Goal: Task Accomplishment & Management: Manage account settings

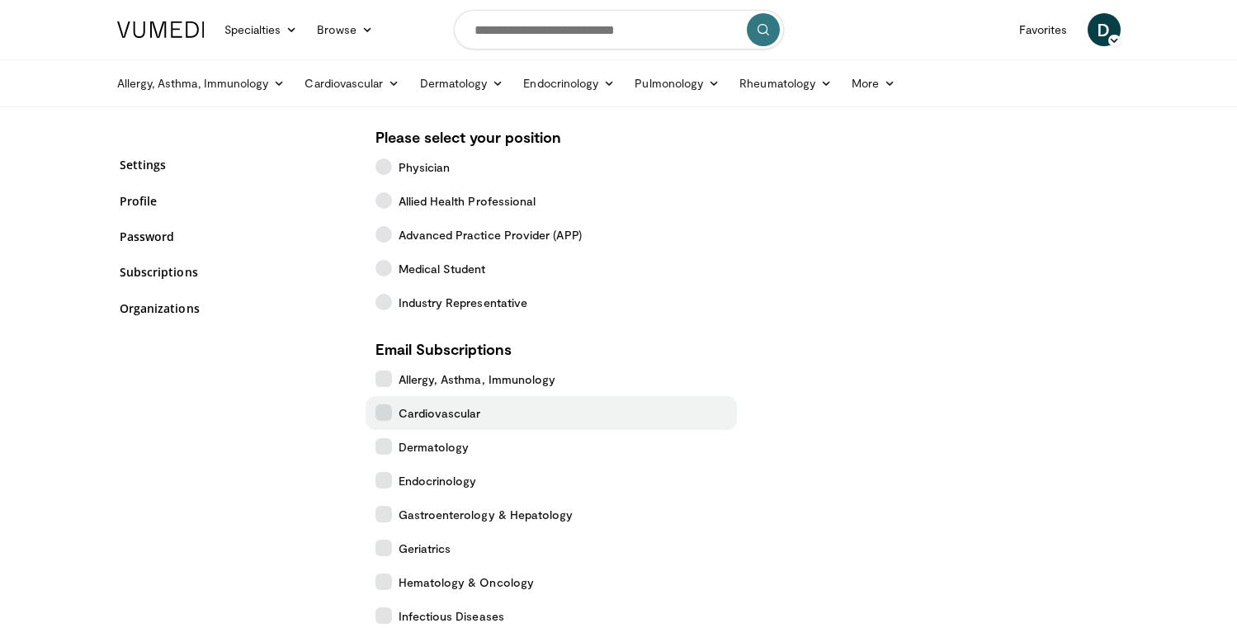
click at [384, 416] on icon at bounding box center [383, 412] width 17 height 17
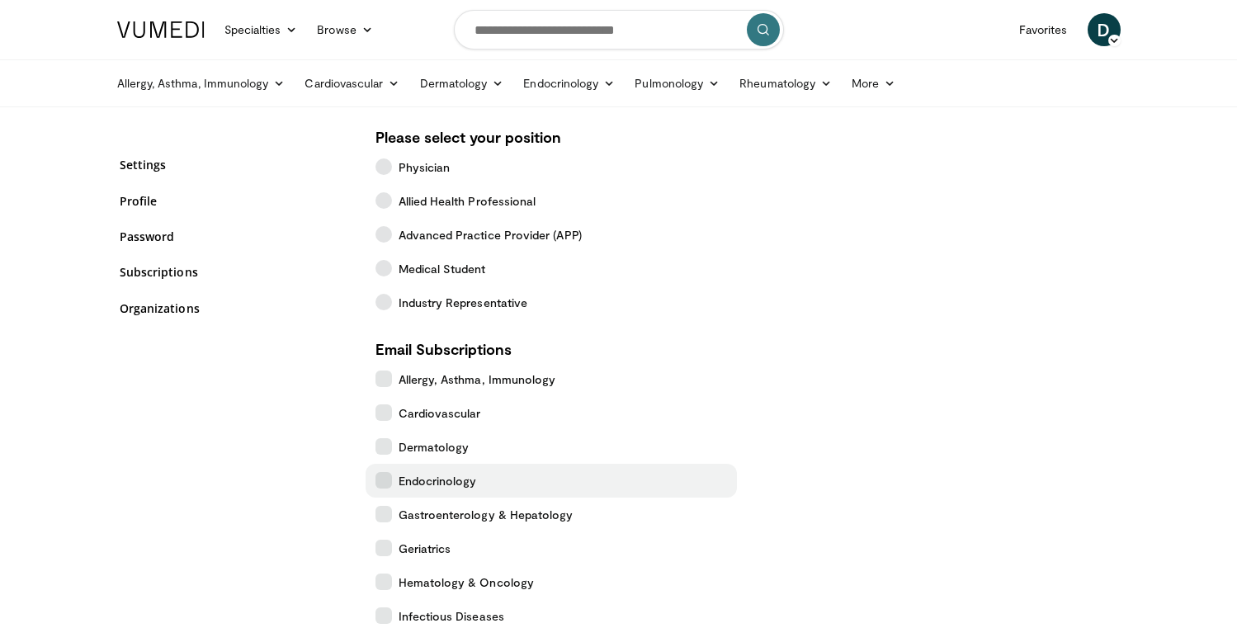
click at [389, 485] on icon at bounding box center [383, 480] width 17 height 17
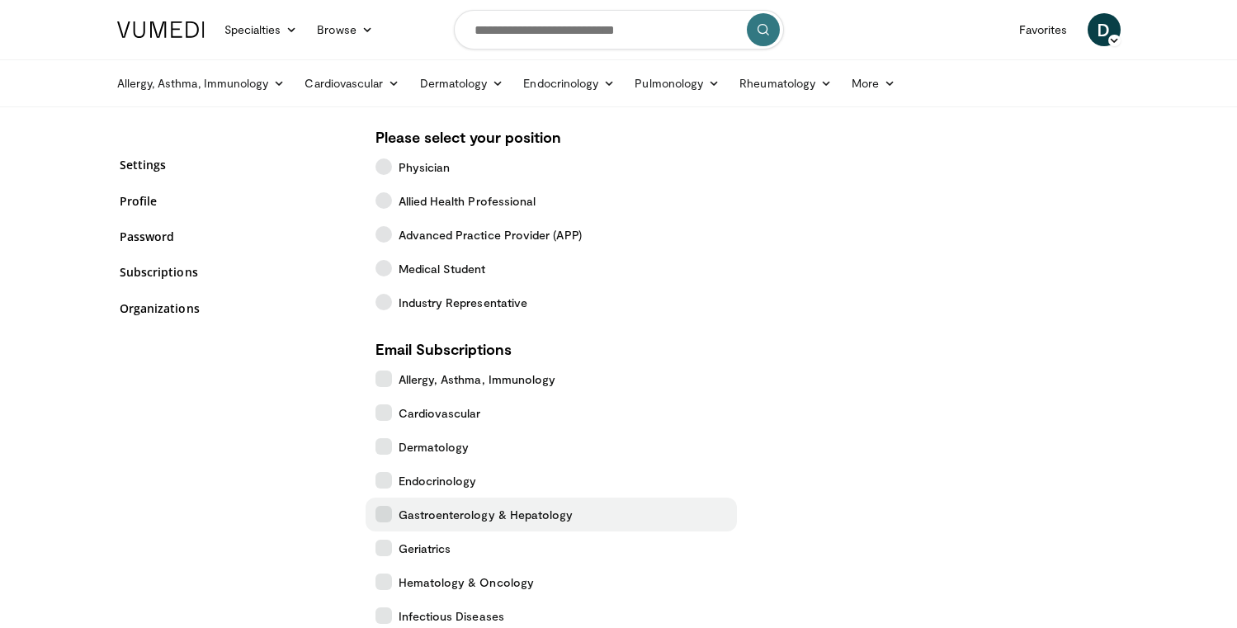
click at [389, 513] on icon at bounding box center [383, 514] width 17 height 17
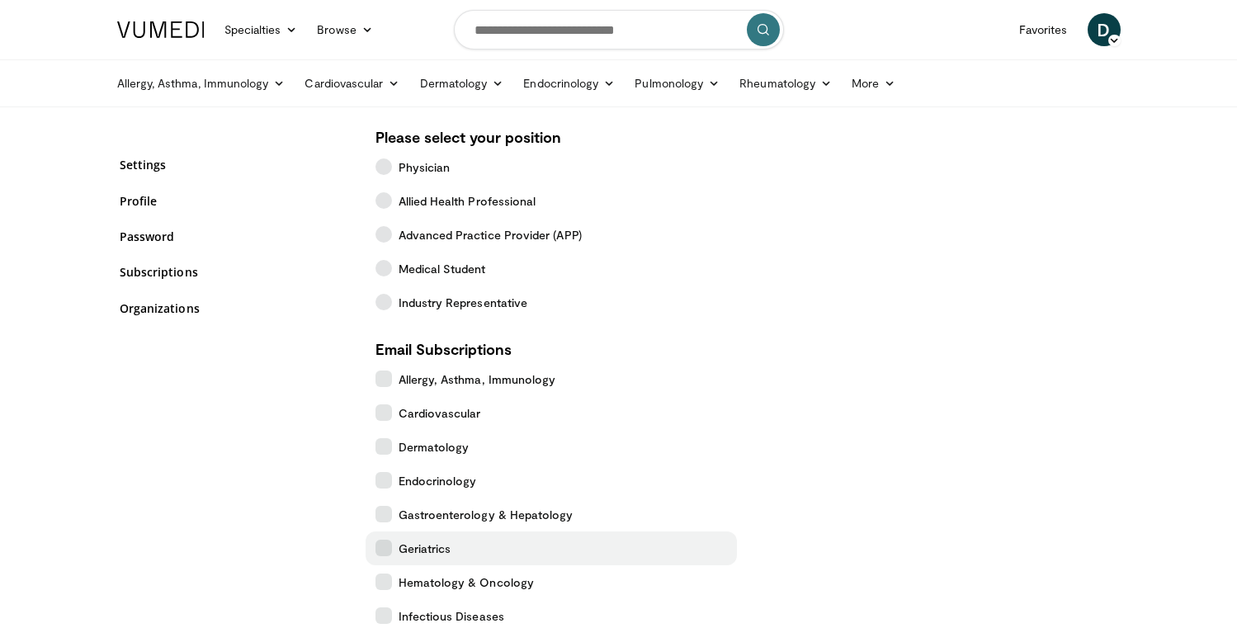
click at [387, 548] on icon at bounding box center [383, 548] width 17 height 17
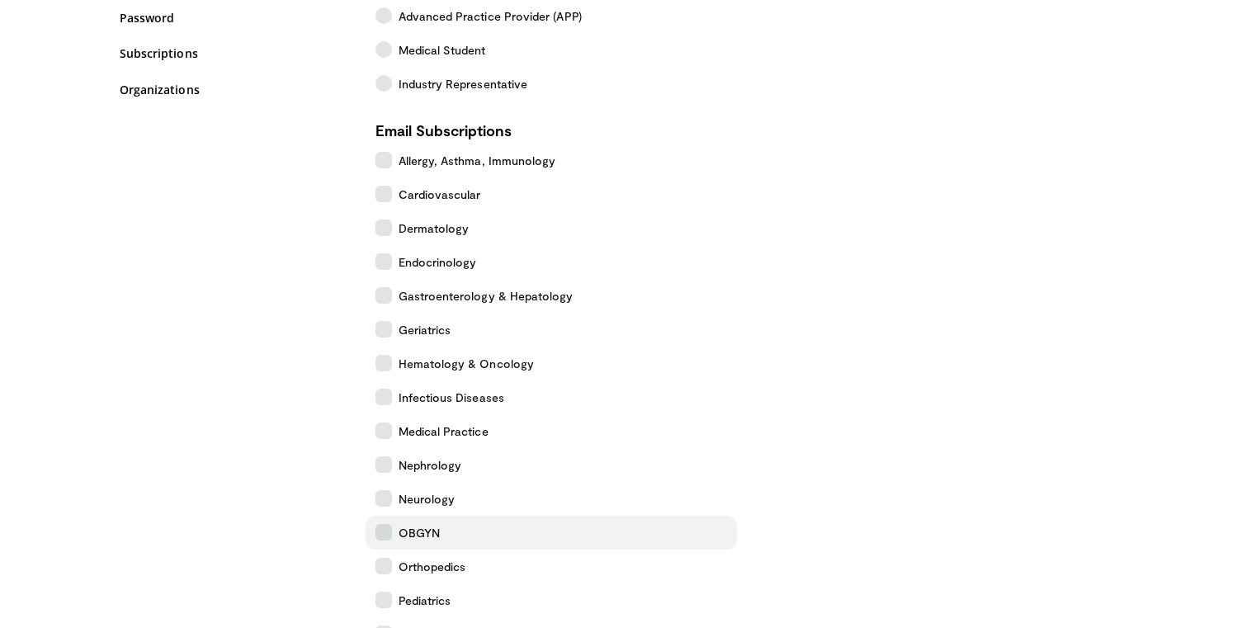
scroll to position [219, 0]
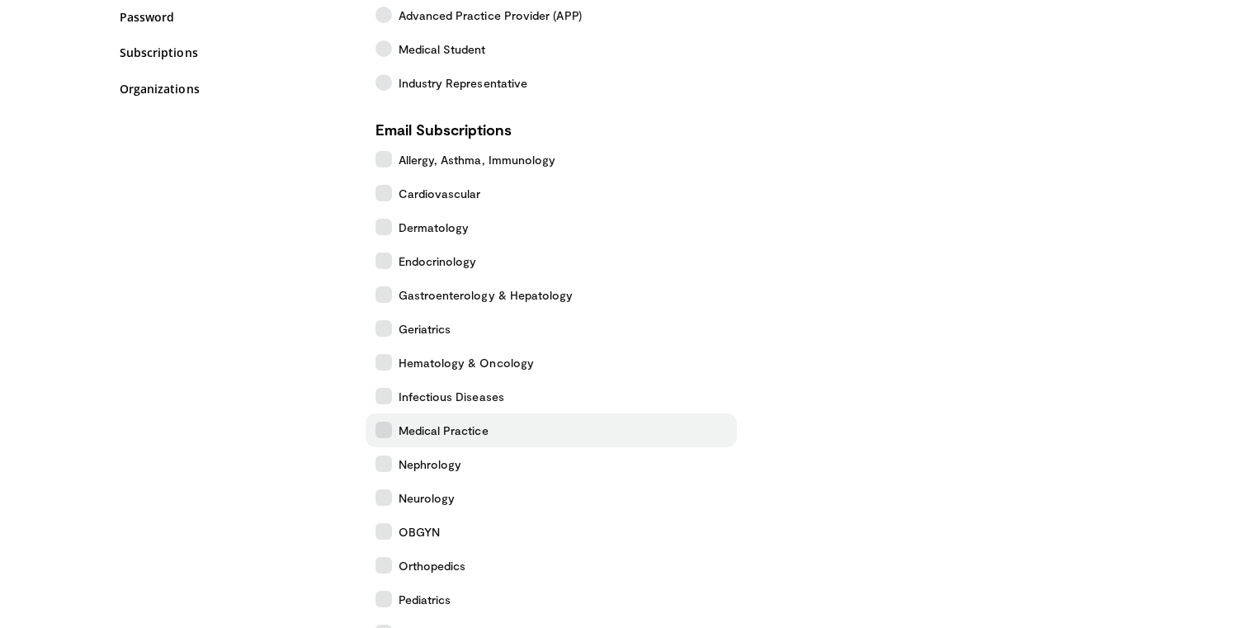
click at [378, 434] on icon at bounding box center [383, 430] width 17 height 17
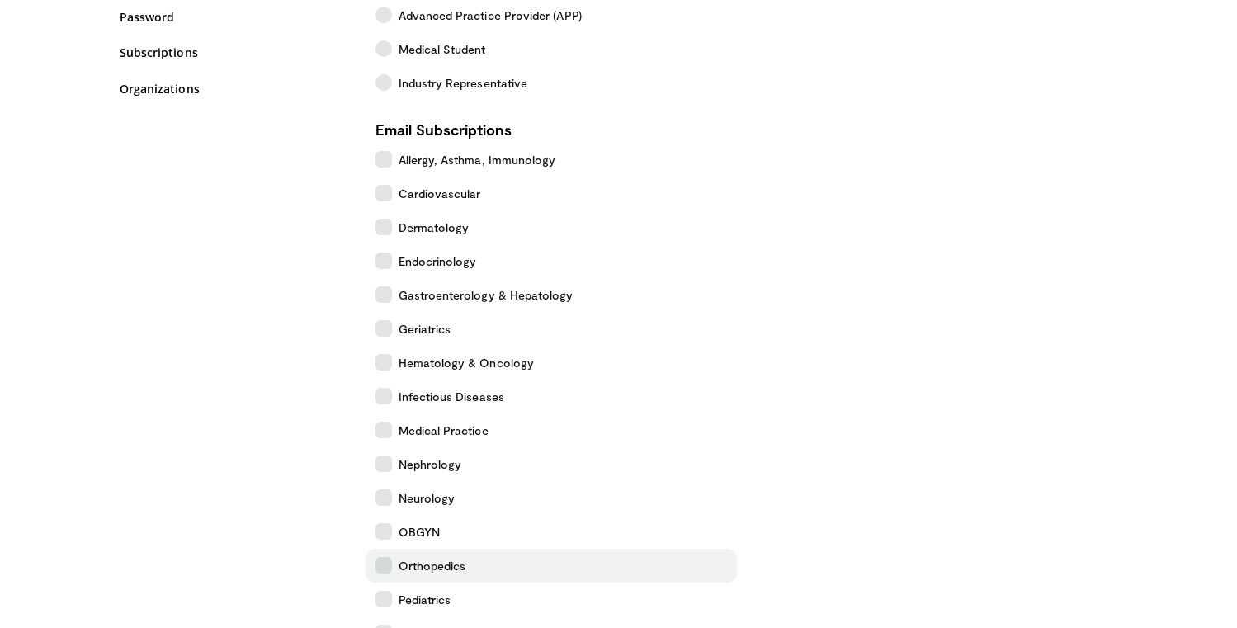
click at [383, 573] on icon at bounding box center [383, 565] width 17 height 17
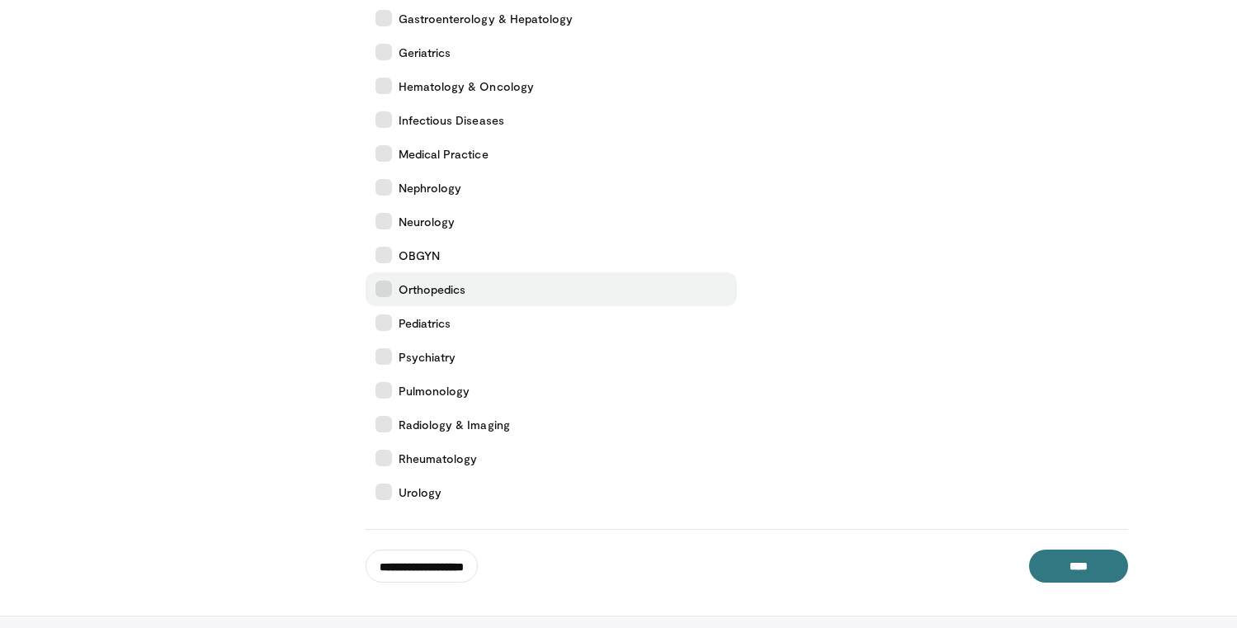
scroll to position [501, 0]
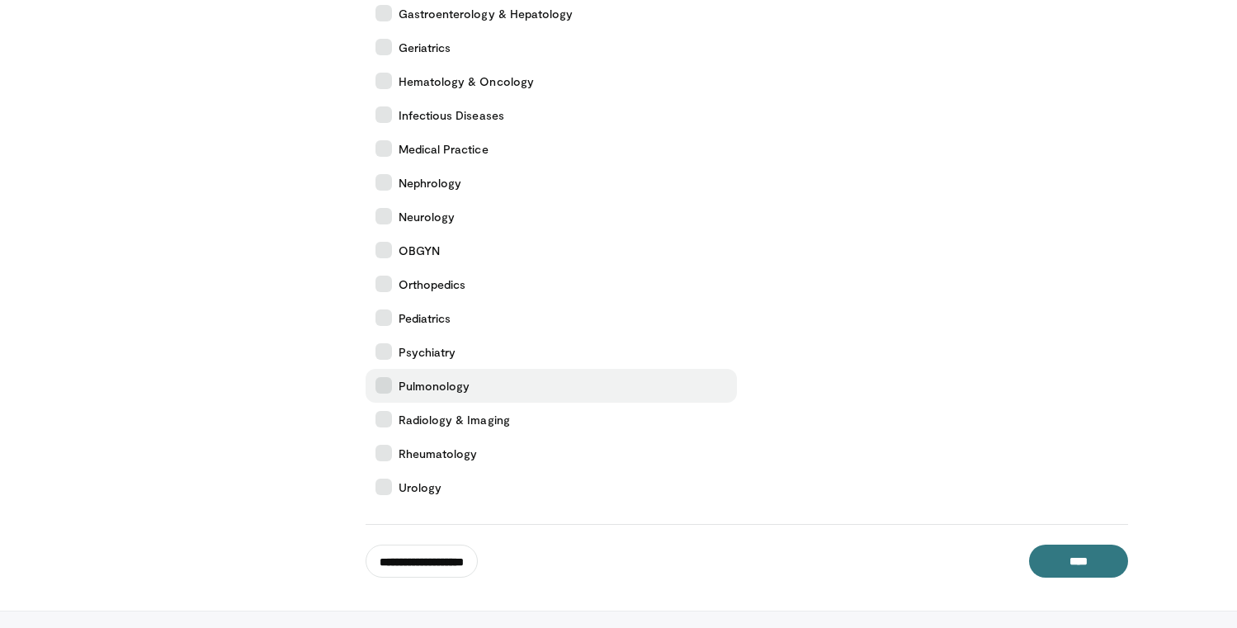
click at [388, 378] on icon at bounding box center [383, 385] width 17 height 17
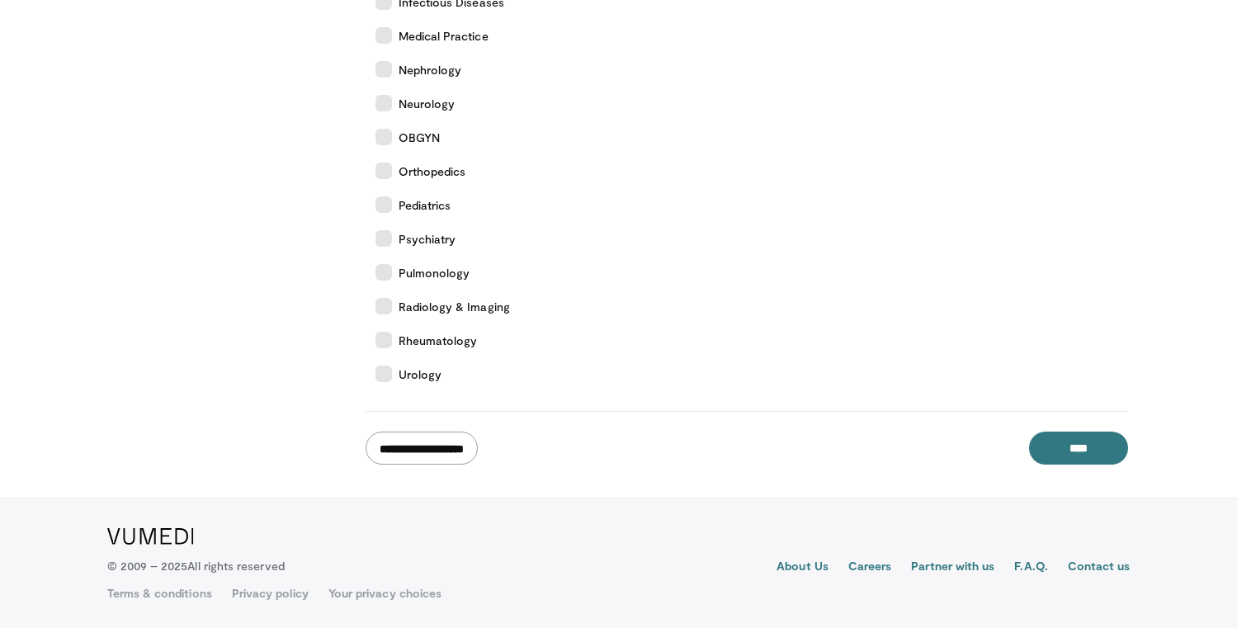
scroll to position [614, 0]
click at [456, 455] on input "**********" at bounding box center [422, 448] width 112 height 33
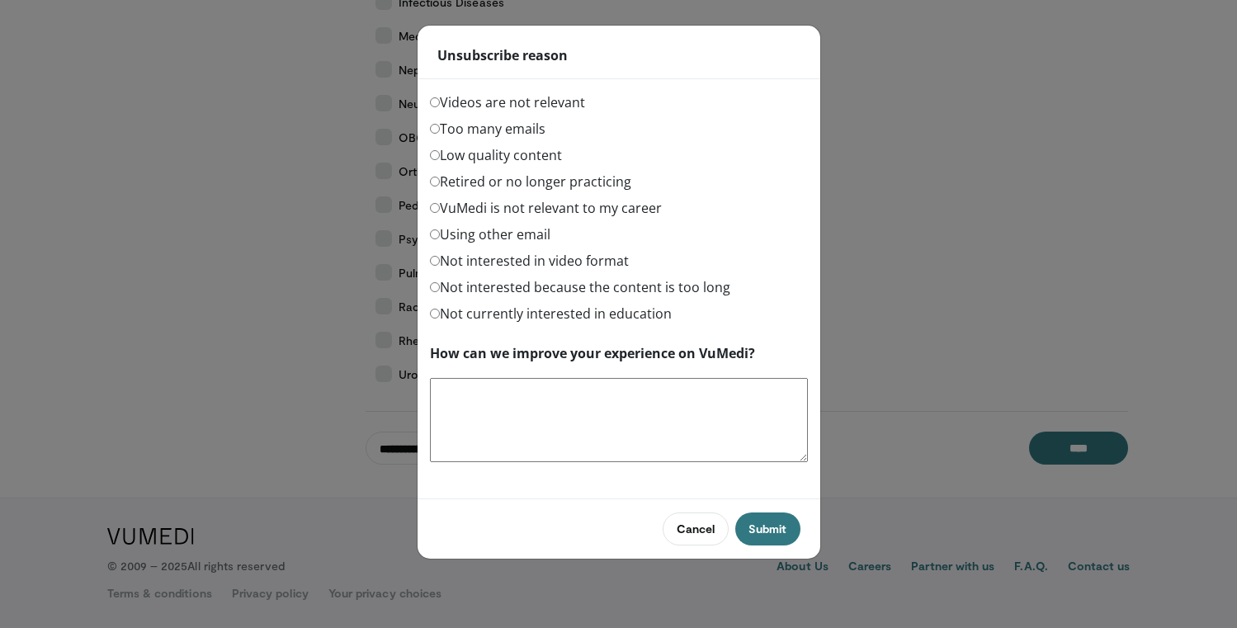
click at [520, 132] on label "Too many emails" at bounding box center [488, 129] width 116 height 20
click at [771, 526] on button "Submit" at bounding box center [767, 528] width 64 height 33
